Goal: Check status: Check status

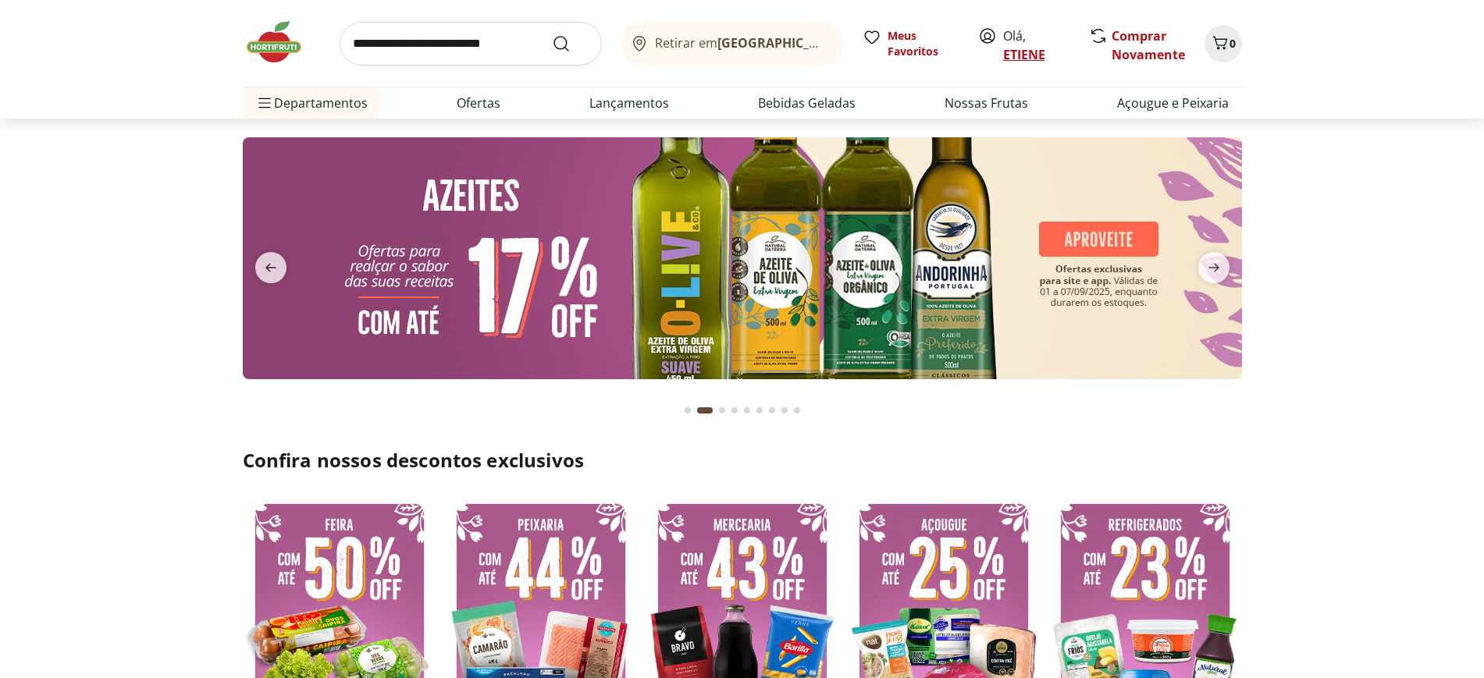
click at [1030, 47] on link "ETIENE" at bounding box center [1024, 54] width 42 height 17
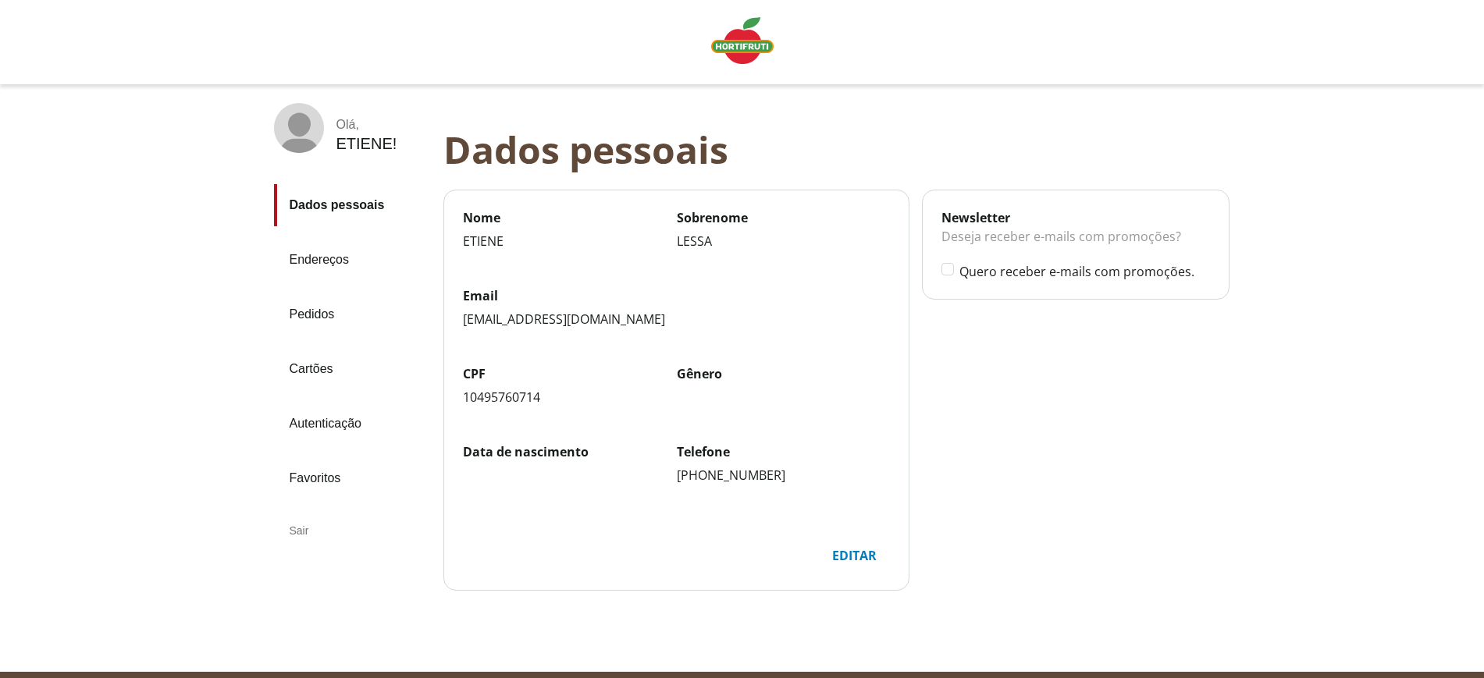
click at [329, 300] on link "Pedidos" at bounding box center [352, 315] width 157 height 42
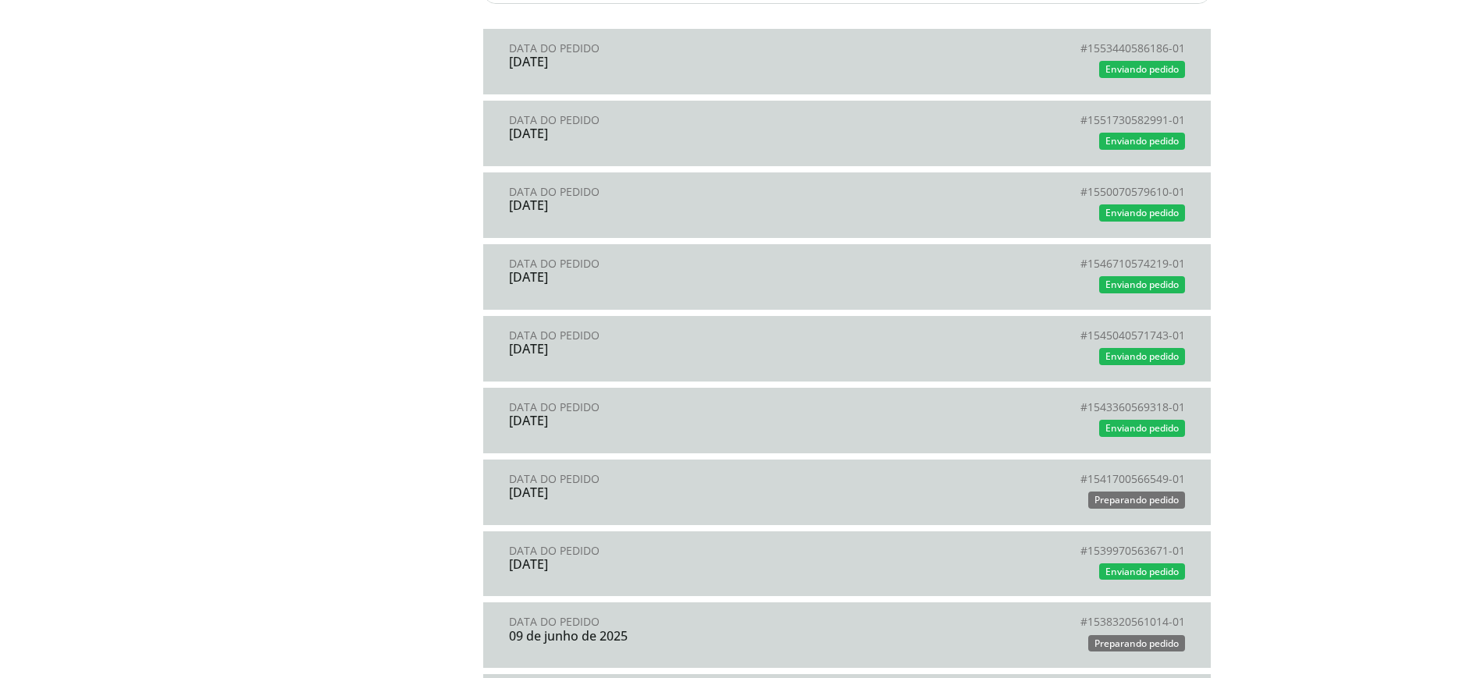
scroll to position [1561, 0]
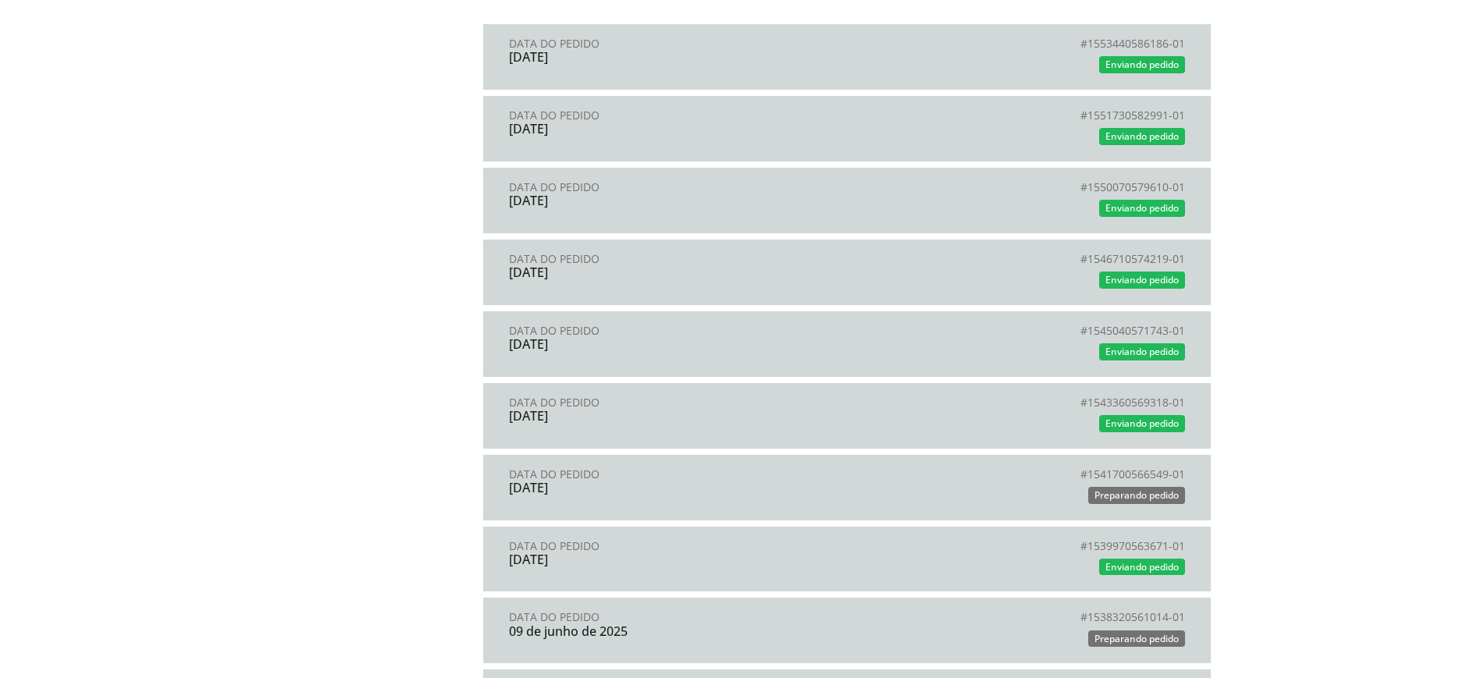
click at [1121, 269] on div "Enviando pedido" at bounding box center [1016, 280] width 338 height 23
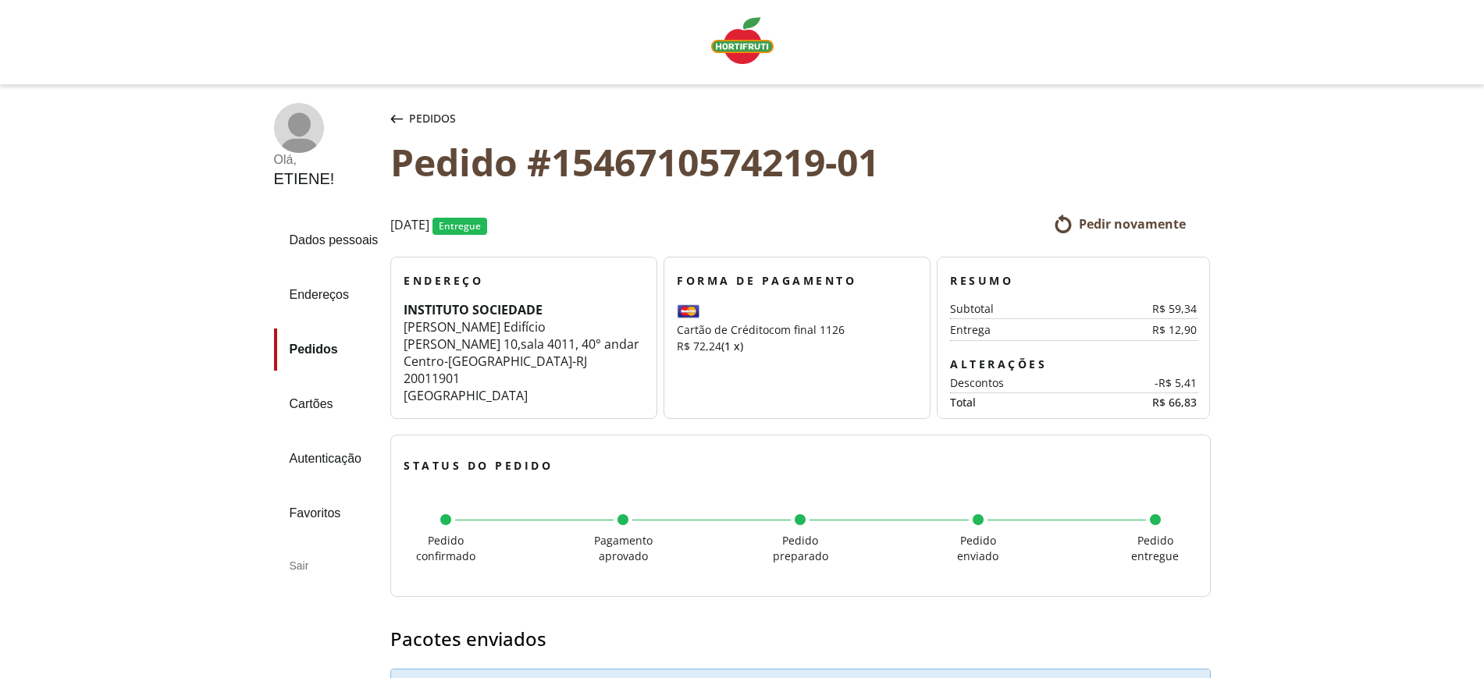
drag, startPoint x: 1365, startPoint y: 99, endPoint x: 1331, endPoint y: 84, distance: 37.4
click at [401, 119] on icon "button" at bounding box center [396, 119] width 12 height 9
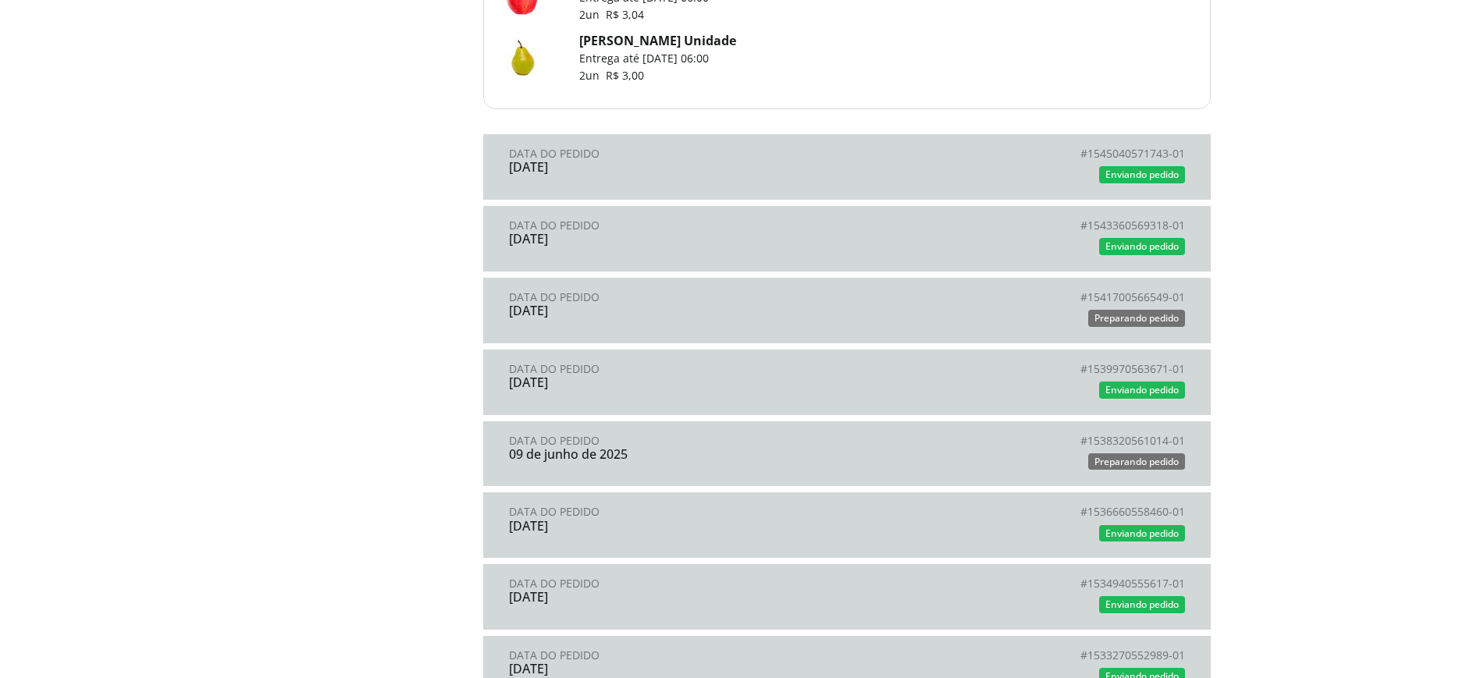
scroll to position [2147, 0]
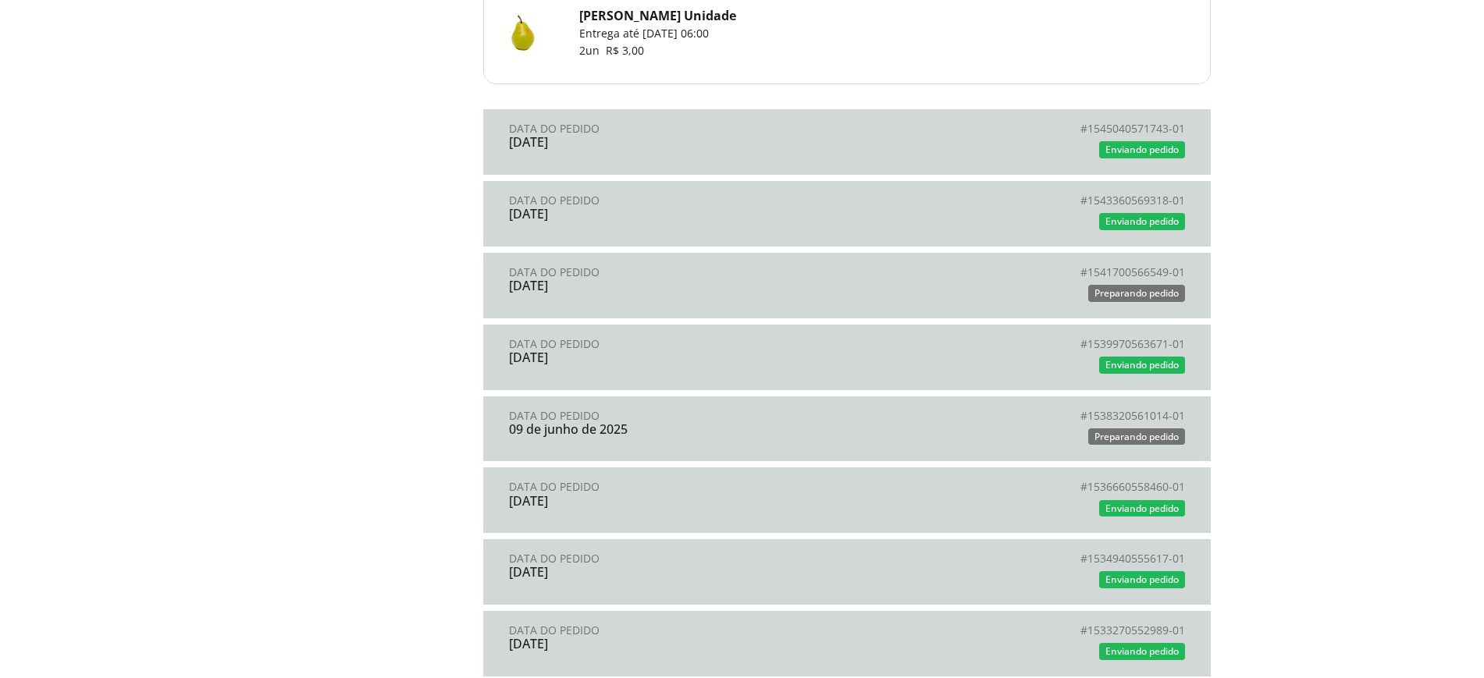
click at [777, 131] on div "Data do Pedido" at bounding box center [678, 129] width 338 height 12
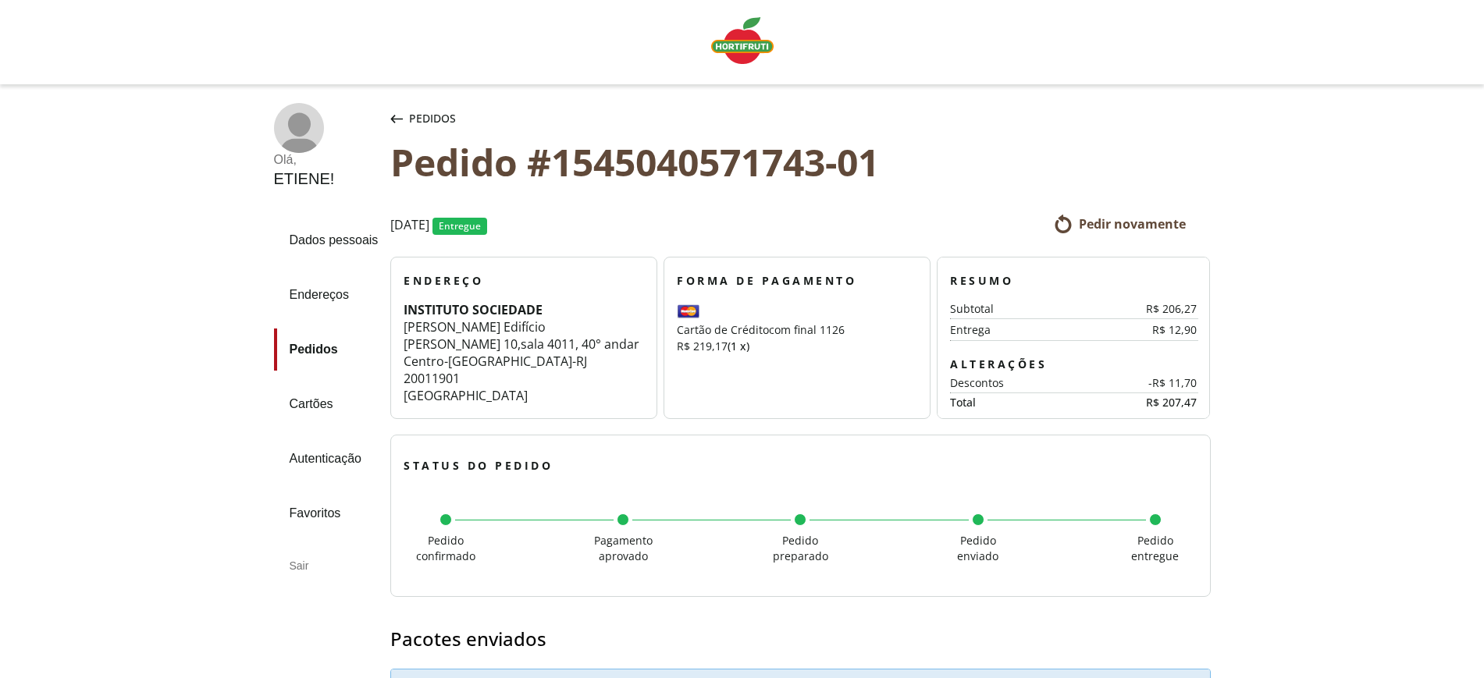
click at [947, 159] on div "Pedido #1545040571743-01" at bounding box center [800, 162] width 820 height 43
click at [425, 125] on span "Pedidos" at bounding box center [432, 119] width 47 height 16
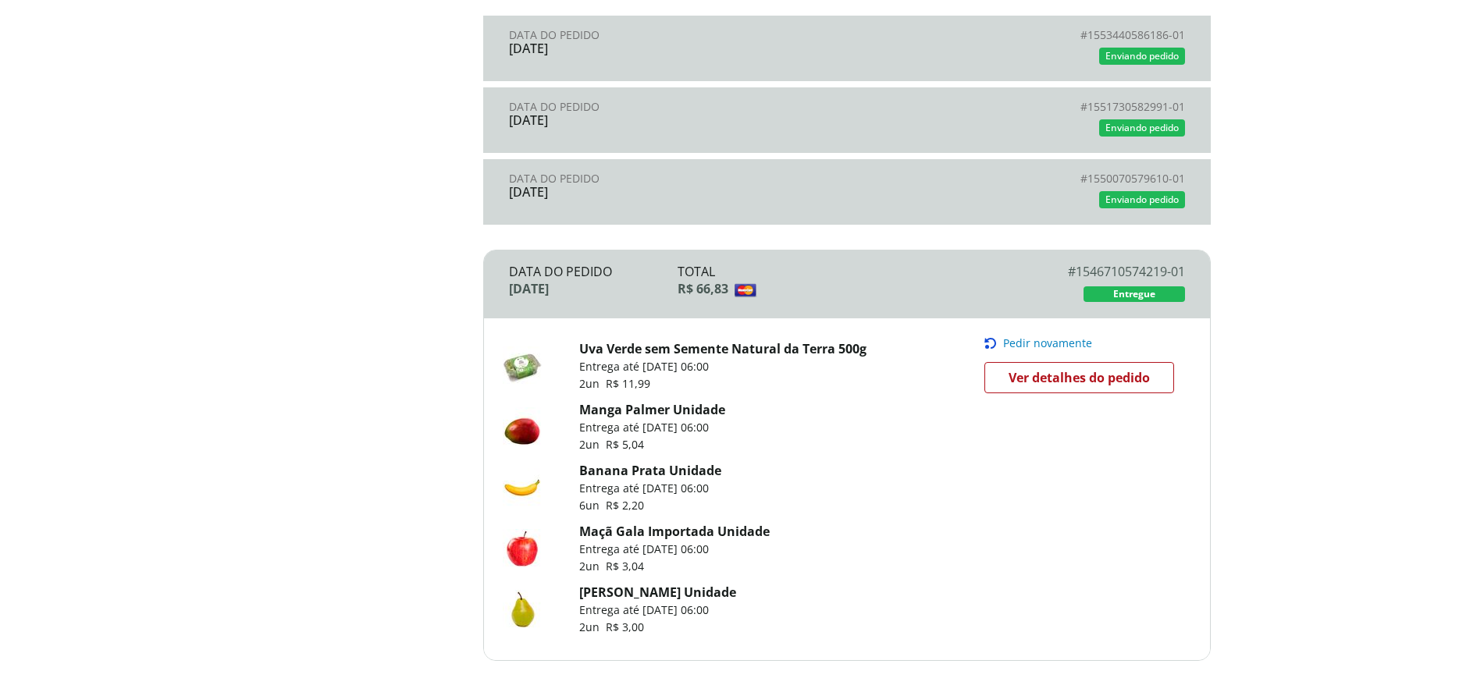
scroll to position [1561, 0]
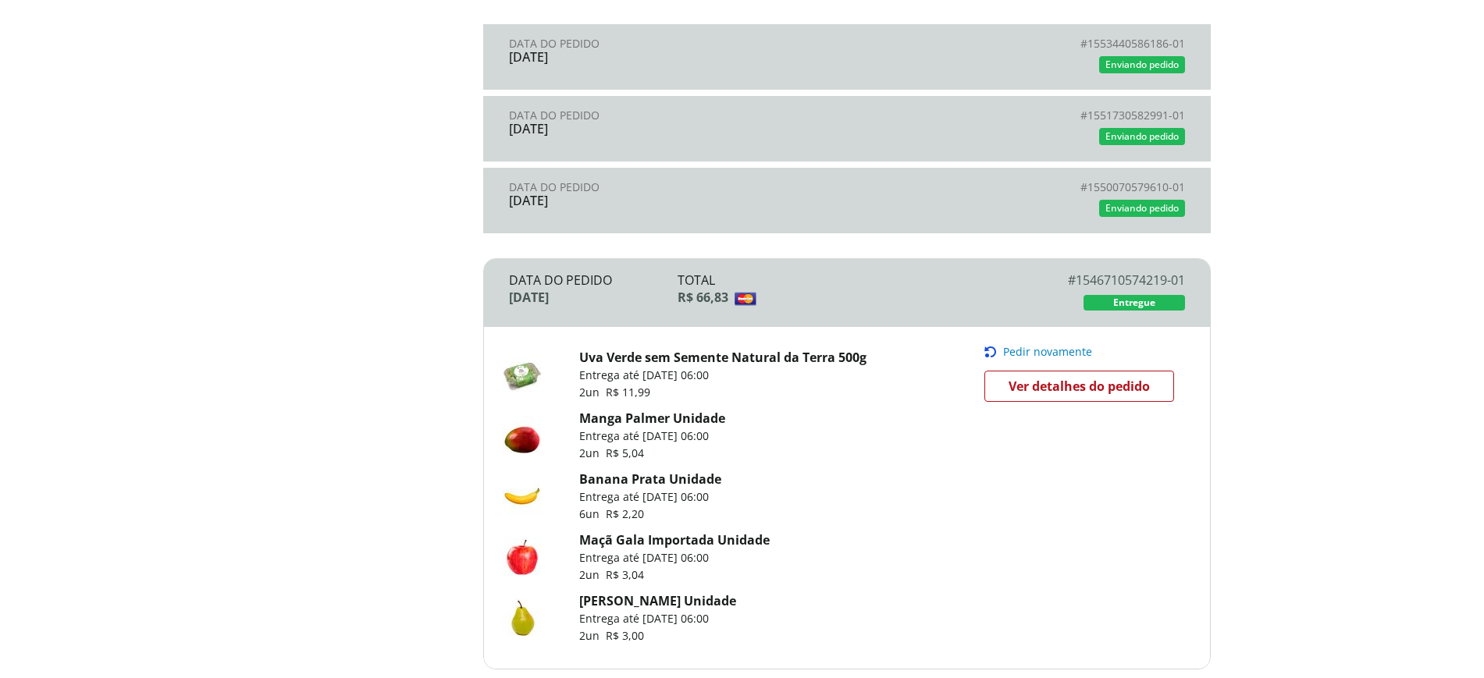
drag, startPoint x: 933, startPoint y: 297, endPoint x: 965, endPoint y: 316, distance: 37.1
click at [933, 297] on div "R$ 66,83" at bounding box center [847, 297] width 338 height 17
click at [1015, 380] on span "Ver detalhes do pedido" at bounding box center [1079, 386] width 141 height 23
